Goal: Task Accomplishment & Management: Use online tool/utility

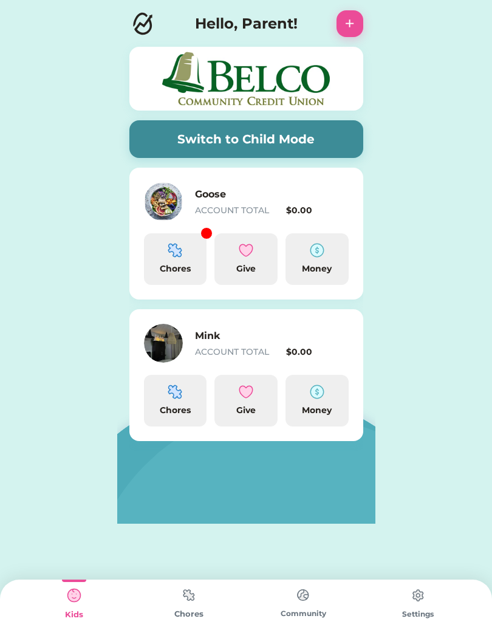
click at [213, 342] on h6 "Mink" at bounding box center [256, 336] width 122 height 15
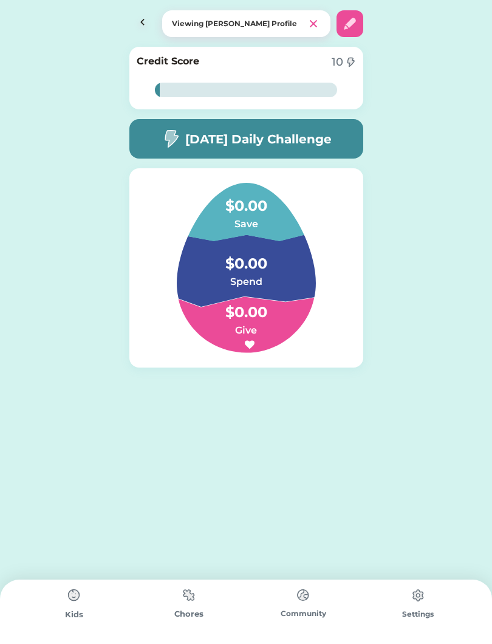
click at [155, 20] on img at bounding box center [142, 23] width 27 height 27
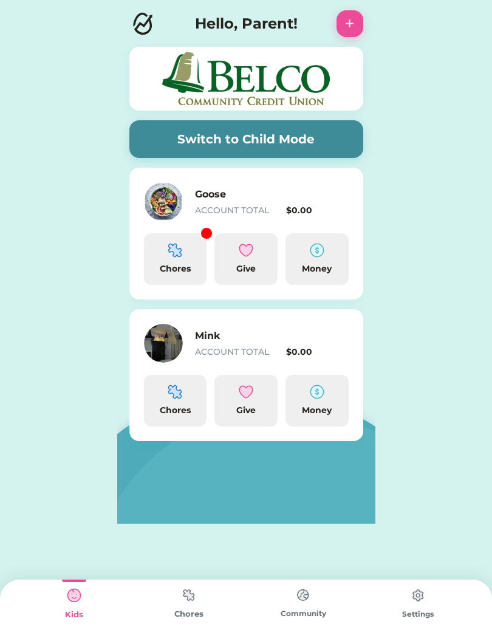
click at [134, 23] on img at bounding box center [142, 23] width 27 height 27
click at [226, 340] on h6 "Mink" at bounding box center [256, 336] width 122 height 15
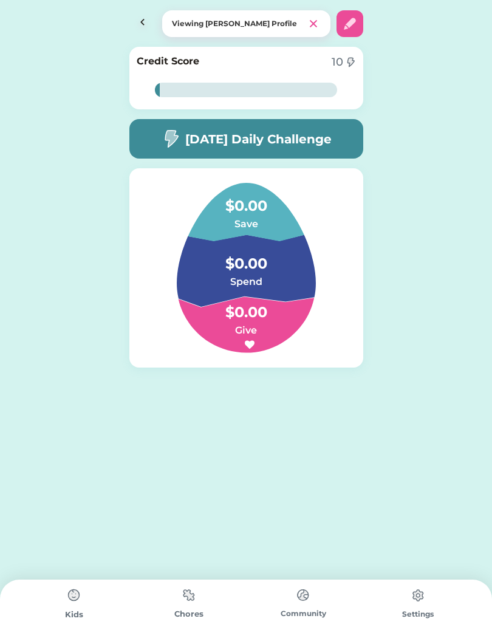
click at [143, 12] on img at bounding box center [142, 23] width 27 height 27
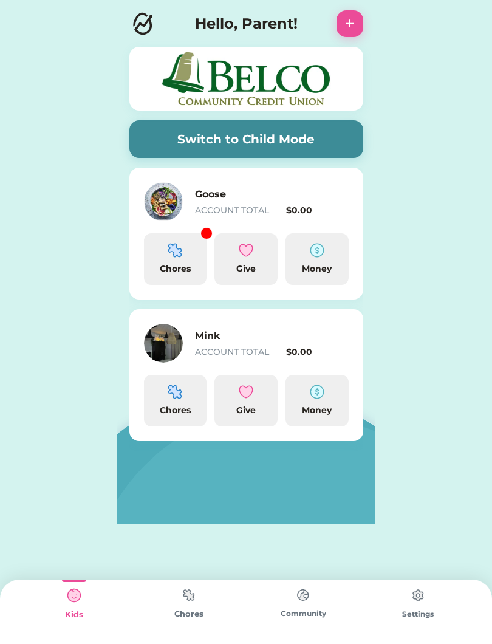
click at [162, 399] on div "Chores" at bounding box center [175, 401] width 63 height 52
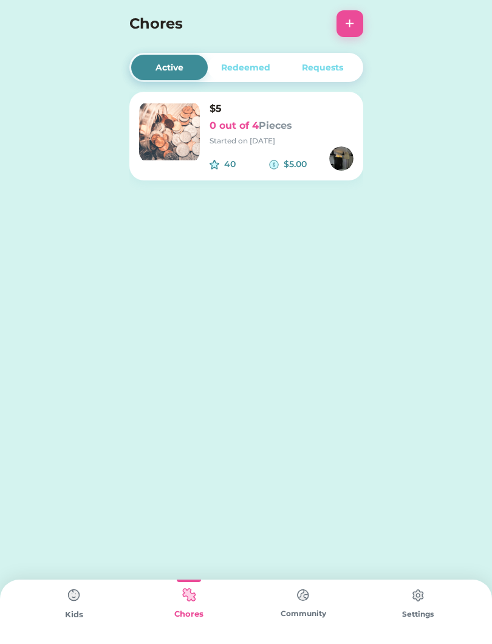
click at [241, 125] on h6 "0 out of 4 Pieces" at bounding box center [282, 126] width 144 height 15
